Goal: Task Accomplishment & Management: Use online tool/utility

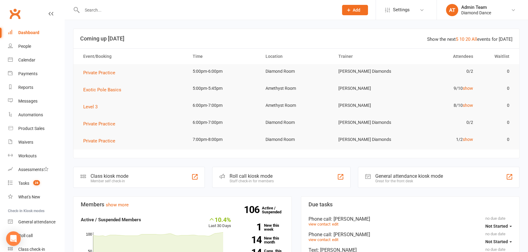
click at [301, 176] on div "Roll call kiosk mode Staff check-in for members" at bounding box center [281, 177] width 138 height 21
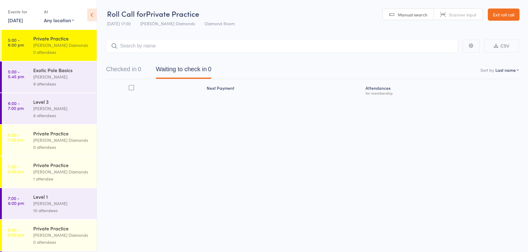
click at [41, 78] on div "[PERSON_NAME]" at bounding box center [62, 76] width 58 height 7
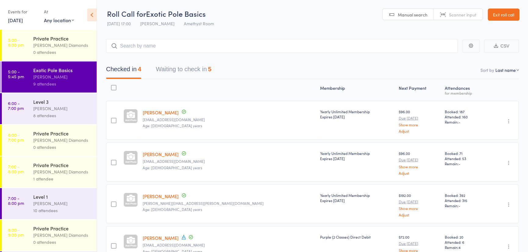
click at [190, 67] on button "Waiting to check in 5" at bounding box center [183, 71] width 55 height 16
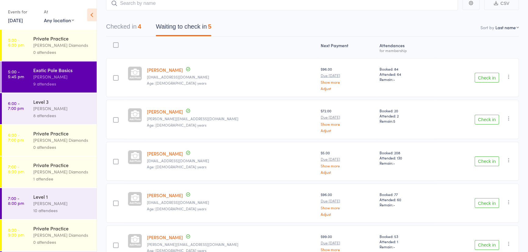
scroll to position [25, 0]
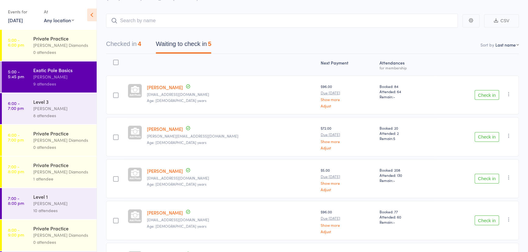
click at [117, 49] on button "Checked in 4" at bounding box center [123, 45] width 35 height 16
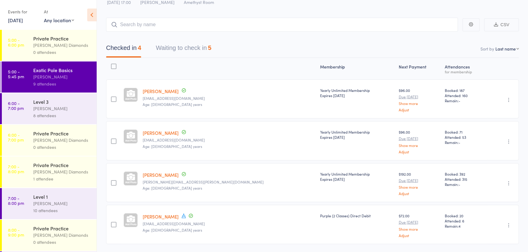
scroll to position [12, 0]
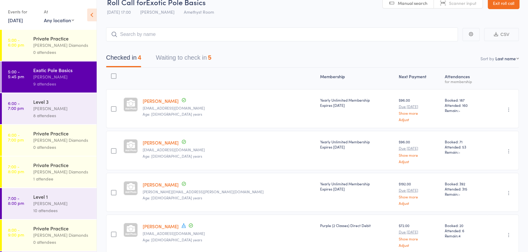
click at [167, 53] on button "Waiting to check in 5" at bounding box center [183, 59] width 55 height 16
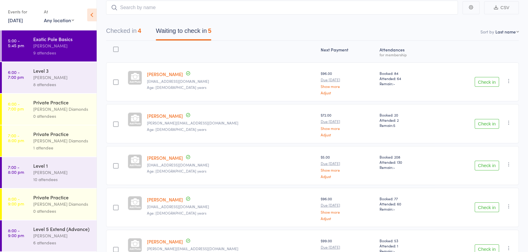
scroll to position [25, 0]
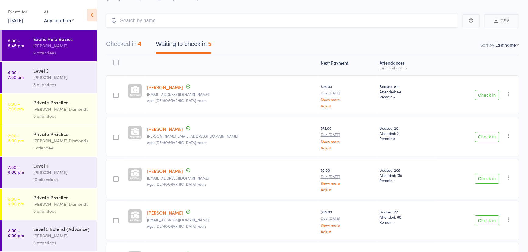
click at [125, 47] on button "Checked in 4" at bounding box center [123, 45] width 35 height 16
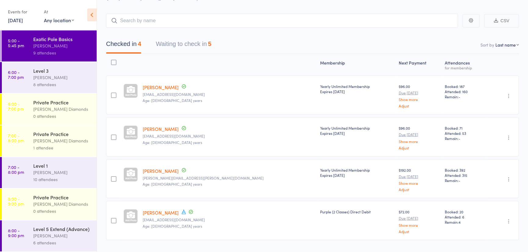
click at [189, 45] on button "Waiting to check in 5" at bounding box center [183, 45] width 55 height 16
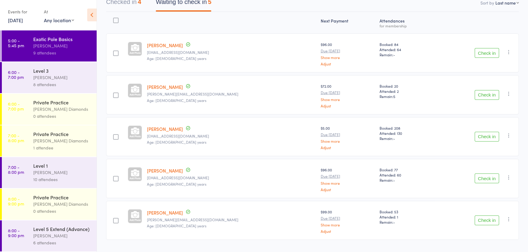
scroll to position [81, 0]
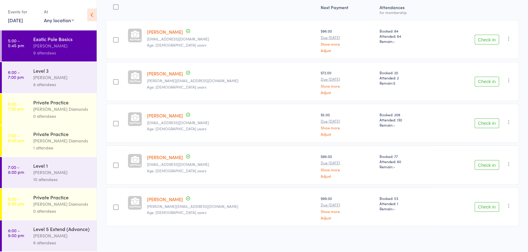
click at [478, 204] on button "Check in" at bounding box center [487, 207] width 24 height 10
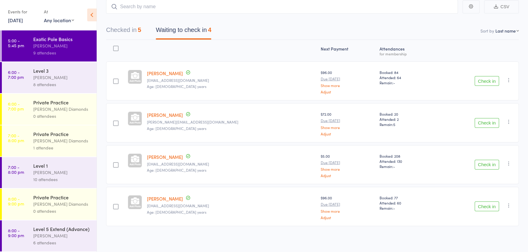
click at [488, 120] on button "Check in" at bounding box center [487, 123] width 24 height 10
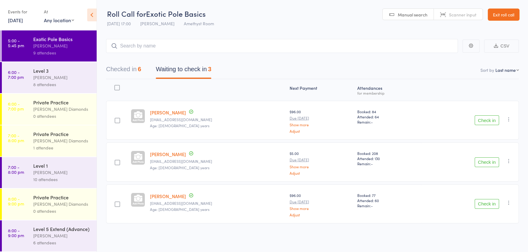
click at [60, 74] on div "[PERSON_NAME]" at bounding box center [62, 77] width 58 height 7
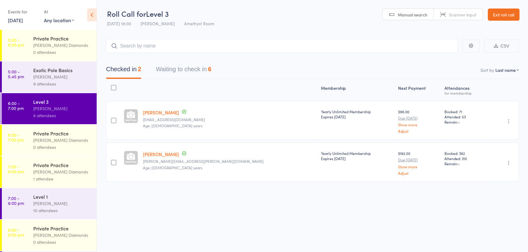
click at [191, 69] on button "Waiting to check in 6" at bounding box center [183, 71] width 55 height 16
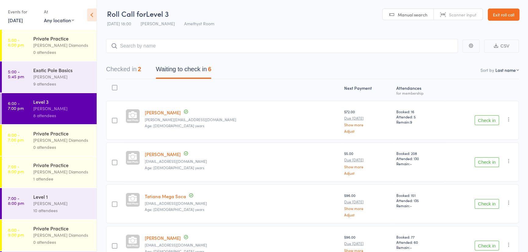
click at [69, 76] on div "[PERSON_NAME]" at bounding box center [62, 76] width 58 height 7
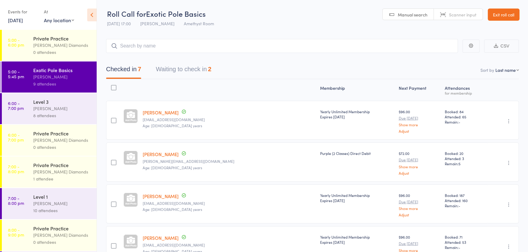
click at [63, 173] on div "[PERSON_NAME] Diamonds" at bounding box center [62, 172] width 58 height 7
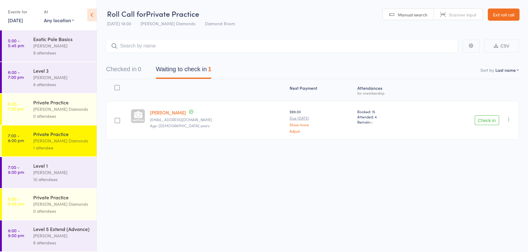
click at [72, 49] on div "9 attendees" at bounding box center [62, 52] width 58 height 7
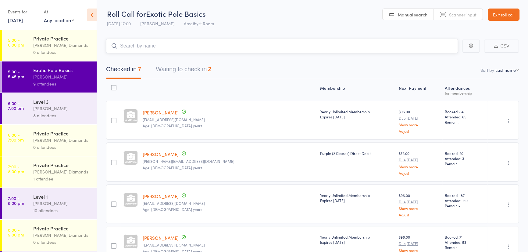
click at [185, 70] on button "Waiting to check in 2" at bounding box center [183, 71] width 55 height 16
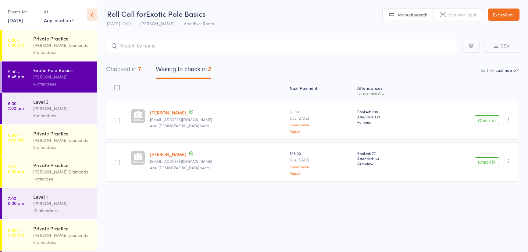
click at [481, 162] on button "Check in" at bounding box center [487, 163] width 24 height 10
